Goal: Check status: Check status

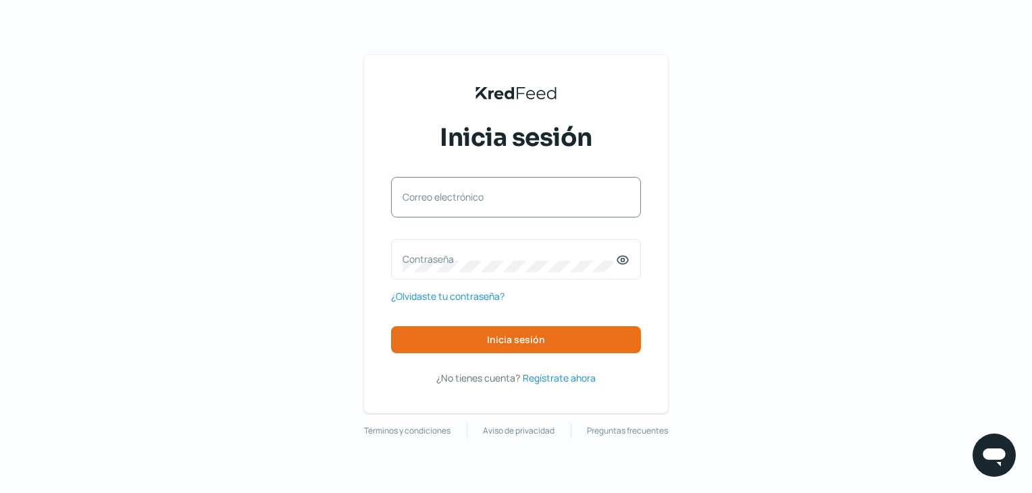
click at [455, 184] on div "Correo electrónico" at bounding box center [516, 197] width 250 height 41
click at [457, 205] on input "Correo electrónico" at bounding box center [516, 204] width 227 height 12
type input "[EMAIL_ADDRESS][DOMAIN_NAME]"
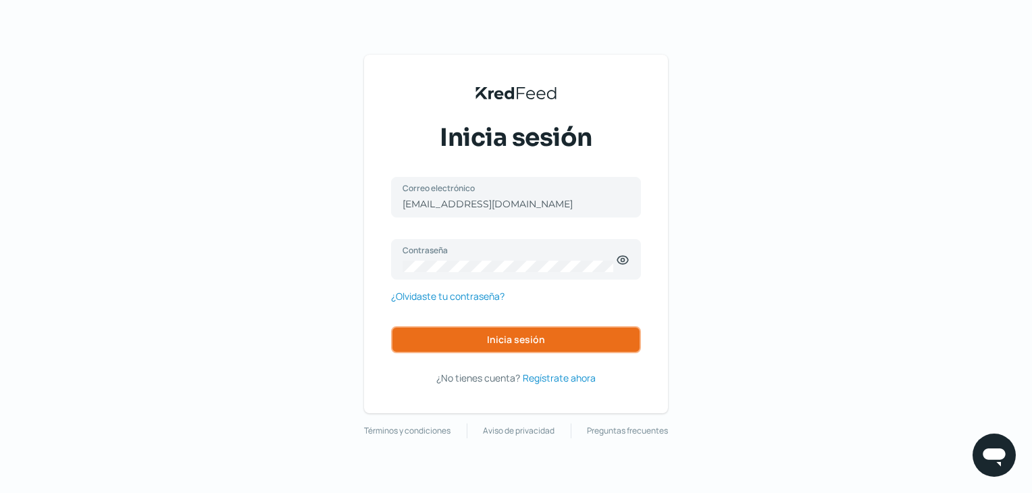
click at [503, 348] on button "Inicia sesión" at bounding box center [516, 339] width 250 height 27
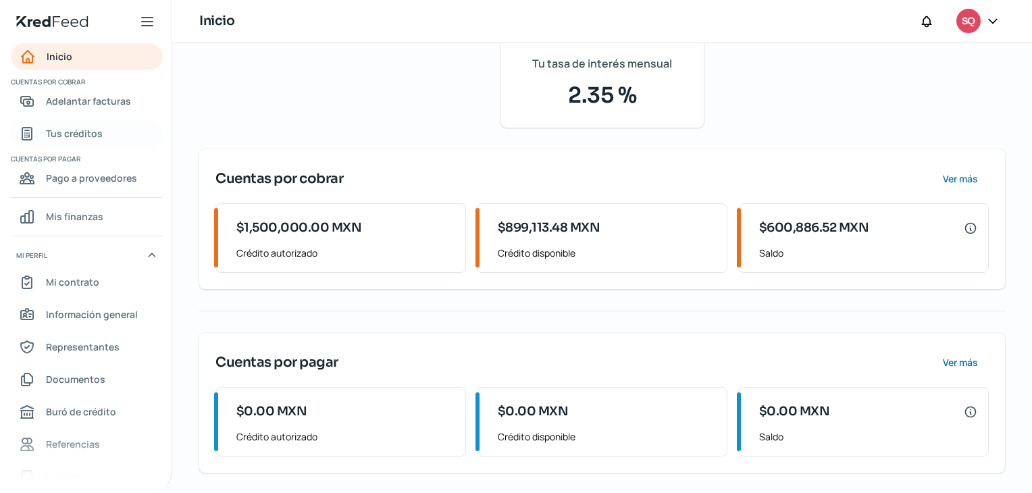
click at [72, 127] on span "Tus créditos" at bounding box center [74, 133] width 57 height 17
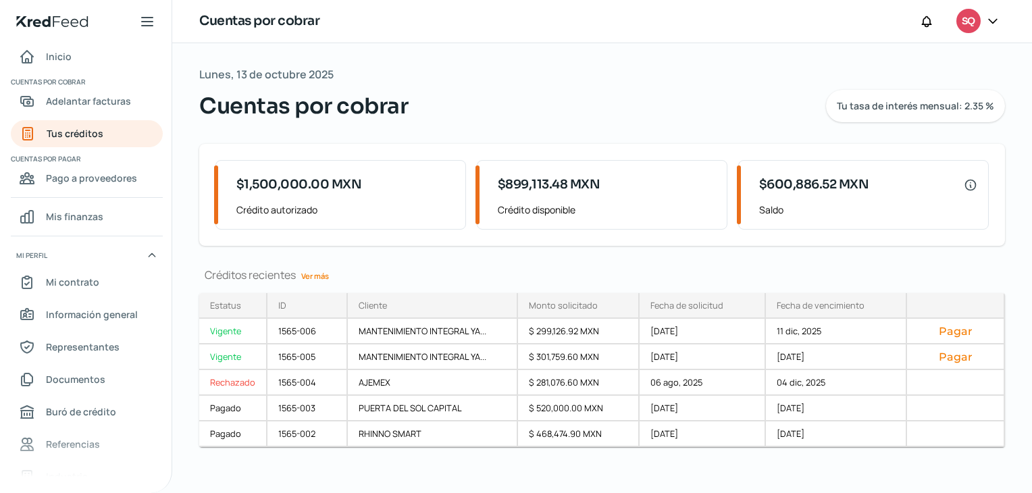
scroll to position [7, 0]
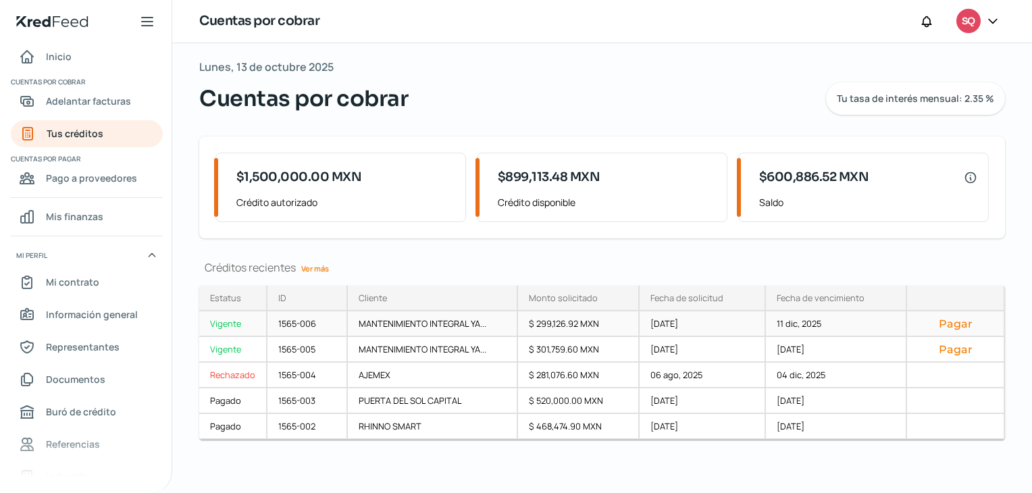
click at [535, 316] on div "$ 299,126.92 MXN" at bounding box center [579, 324] width 122 height 26
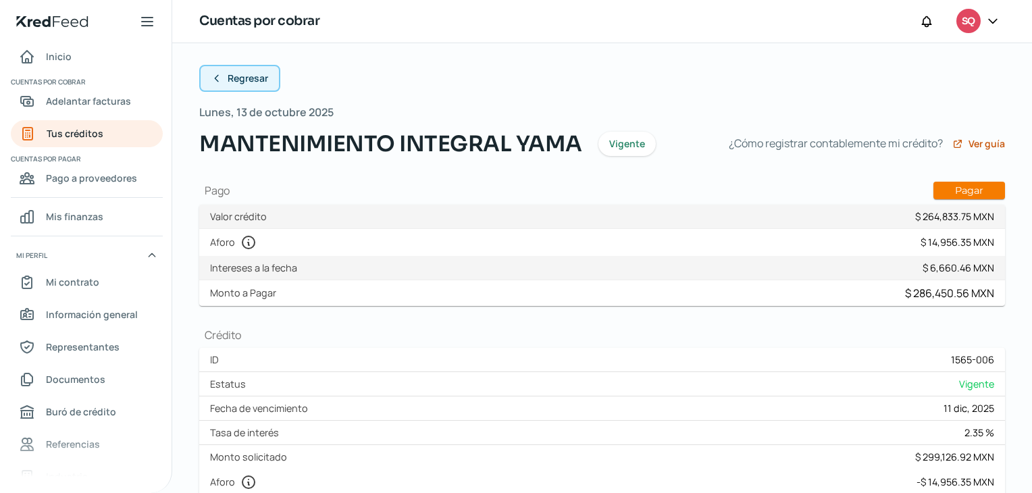
click at [234, 74] on span "Regresar" at bounding box center [248, 78] width 41 height 9
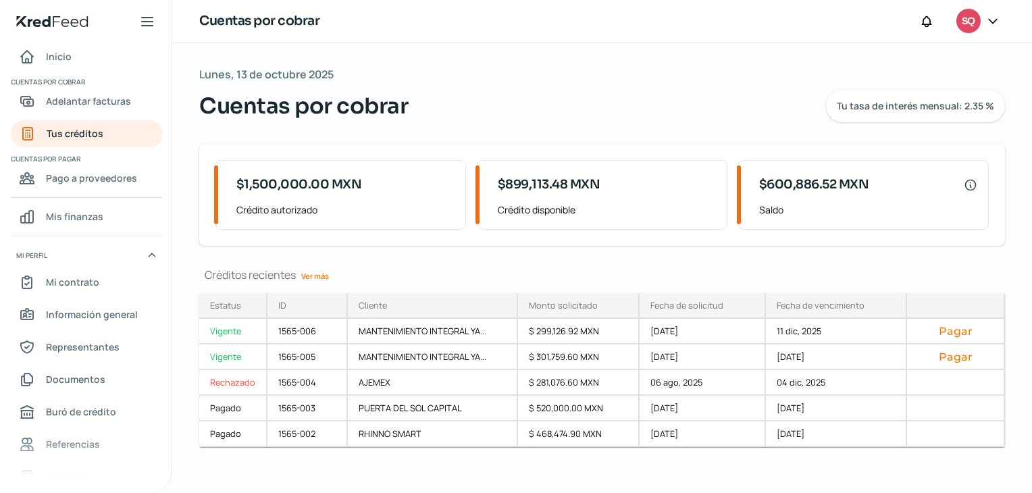
scroll to position [7, 0]
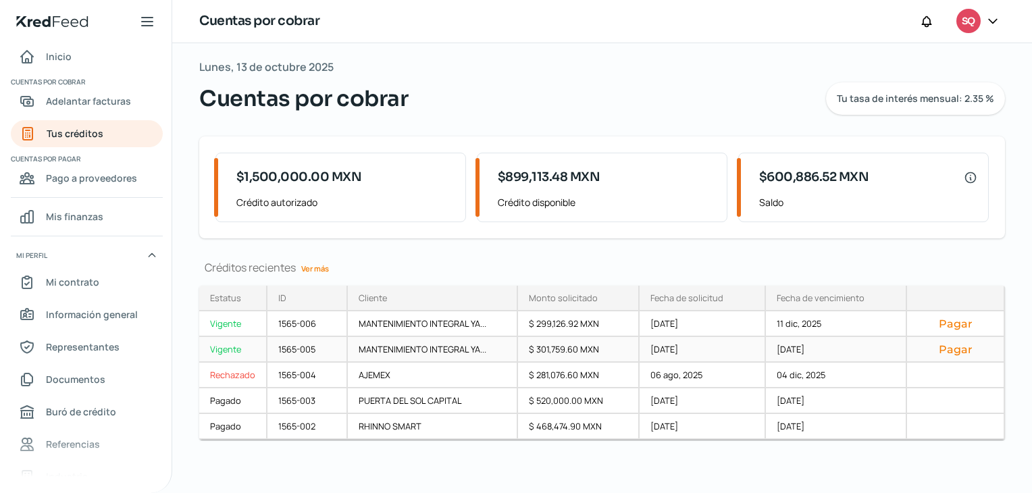
click at [238, 349] on div "Vigente" at bounding box center [233, 350] width 68 height 26
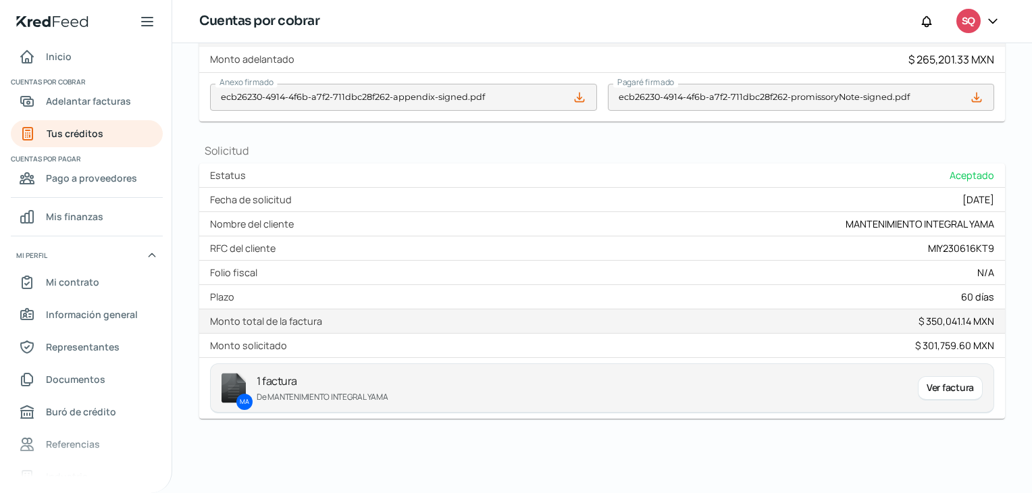
click at [942, 380] on div "Ver factura" at bounding box center [950, 388] width 65 height 24
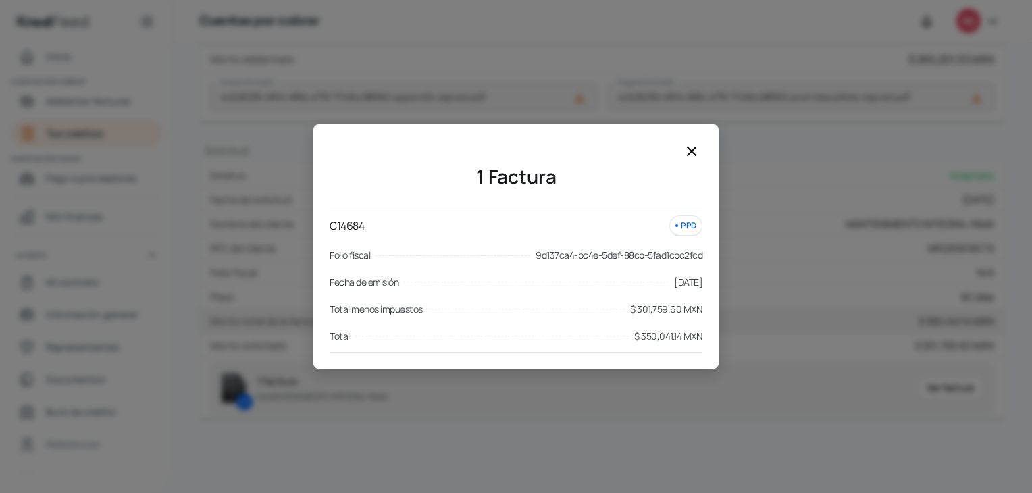
click at [696, 155] on icon at bounding box center [692, 151] width 16 height 16
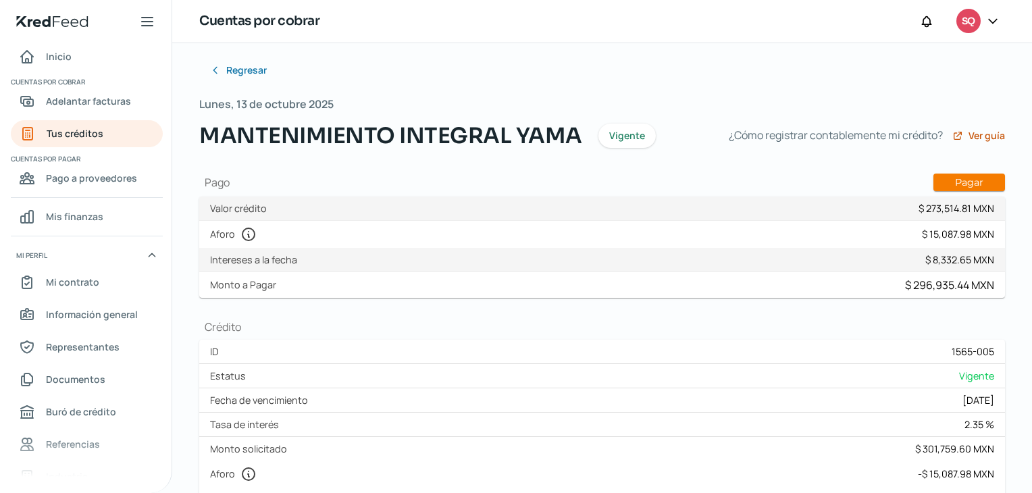
scroll to position [3, 0]
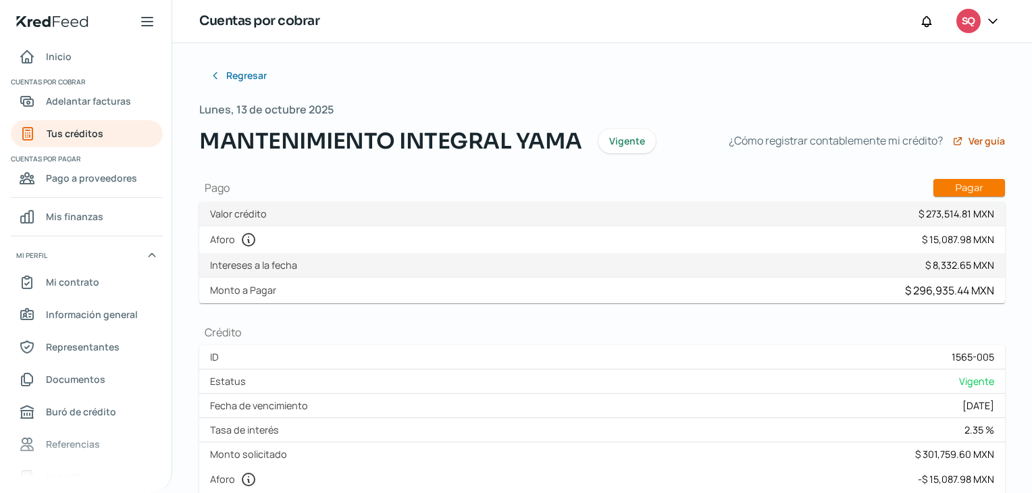
drag, startPoint x: 512, startPoint y: 133, endPoint x: 571, endPoint y: 137, distance: 58.9
click at [571, 137] on span "MANTENIMIENTO INTEGRAL YAMA" at bounding box center [390, 141] width 383 height 32
drag, startPoint x: 571, startPoint y: 137, endPoint x: 512, endPoint y: 136, distance: 58.8
click at [512, 136] on span "MANTENIMIENTO INTEGRAL YAMA" at bounding box center [390, 141] width 383 height 32
drag, startPoint x: 512, startPoint y: 136, endPoint x: 590, endPoint y: 147, distance: 79.1
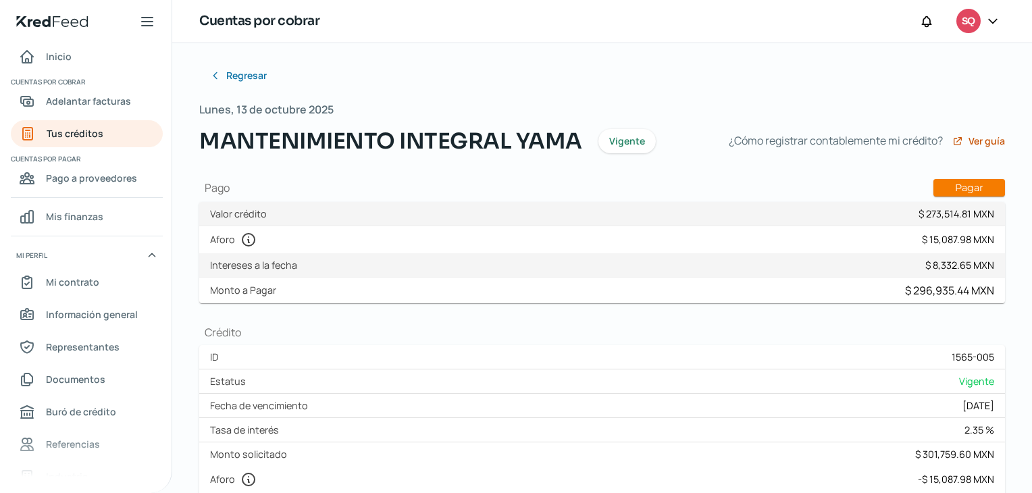
click at [590, 147] on div "MANTENIMIENTO INTEGRAL YAMA Vigente" at bounding box center [453, 141] width 508 height 32
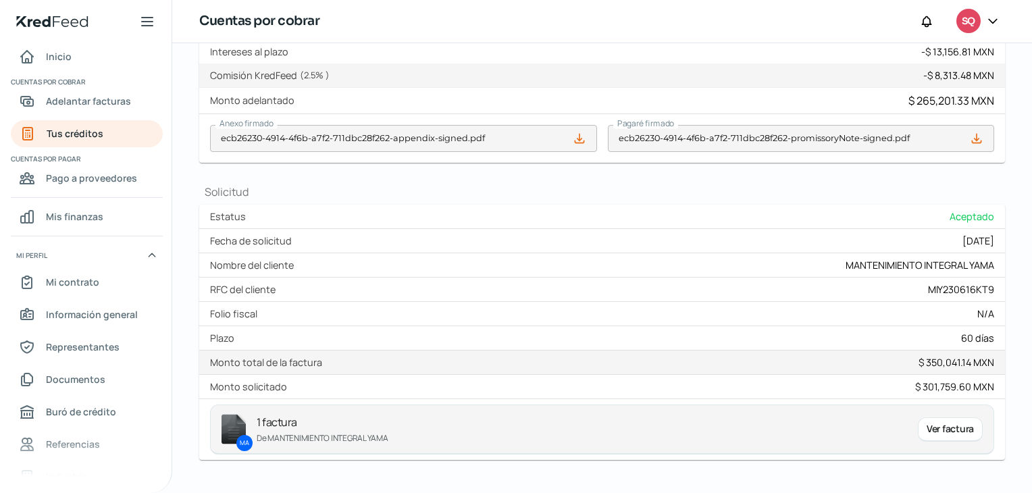
scroll to position [497, 0]
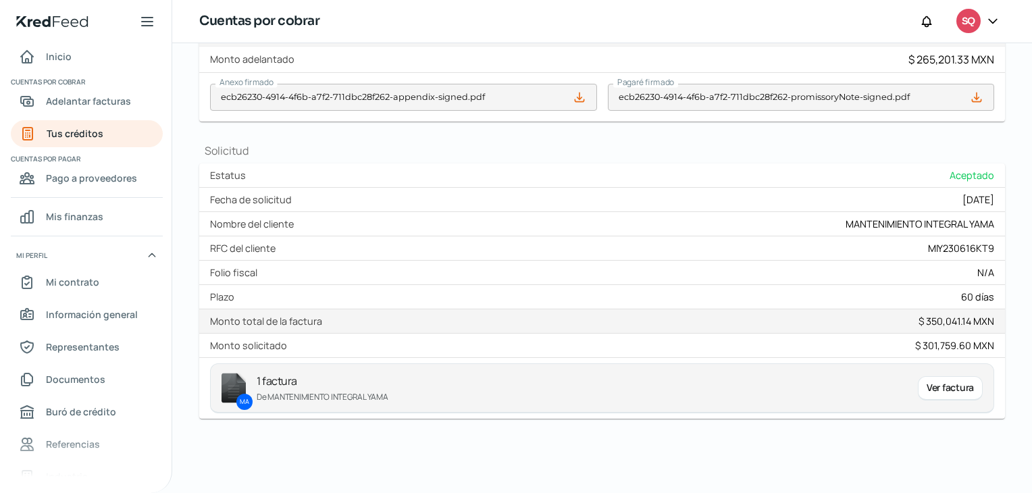
click at [958, 387] on div "Ver factura" at bounding box center [950, 388] width 65 height 24
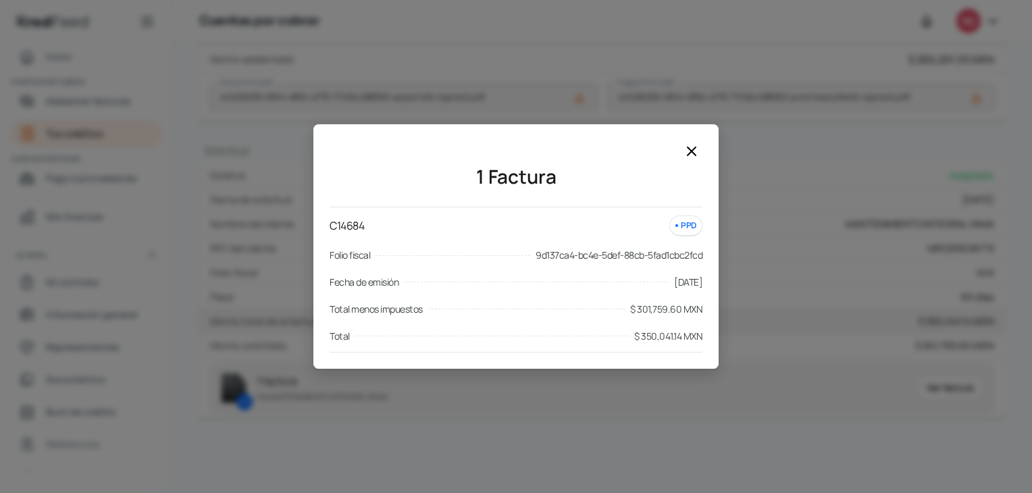
drag, startPoint x: 559, startPoint y: 257, endPoint x: 659, endPoint y: 253, distance: 99.4
click at [659, 253] on span "9d137ca4-bc4e-5def-88cb-5fad1cbc2fcd" at bounding box center [619, 255] width 167 height 16
click at [694, 147] on icon at bounding box center [692, 151] width 16 height 16
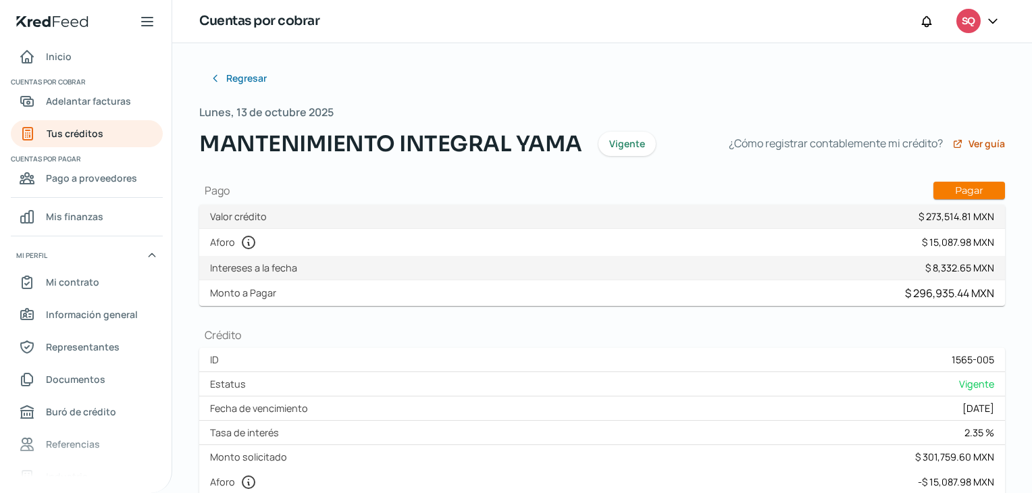
scroll to position [0, 0]
click at [996, 14] on icon at bounding box center [993, 21] width 14 height 14
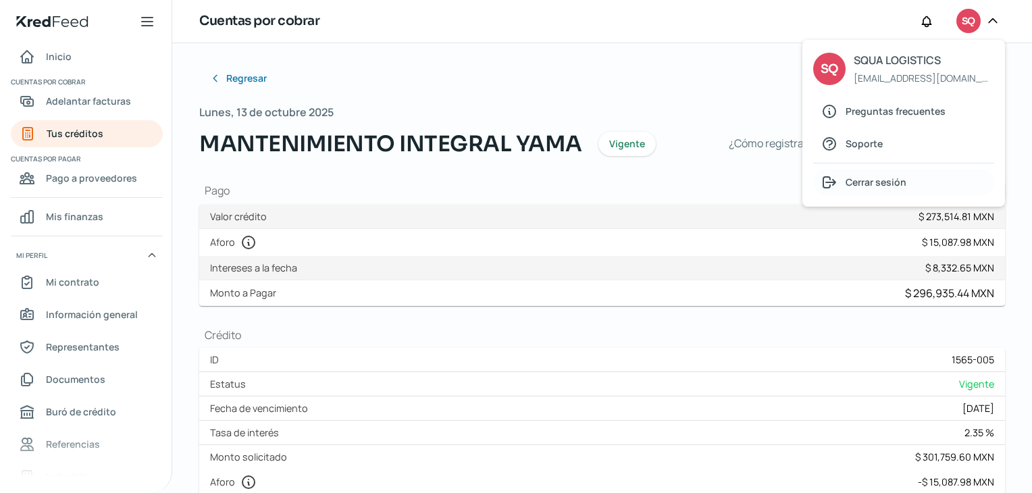
click at [870, 193] on div "Cerrar sesión" at bounding box center [903, 182] width 181 height 27
